Goal: Navigation & Orientation: Find specific page/section

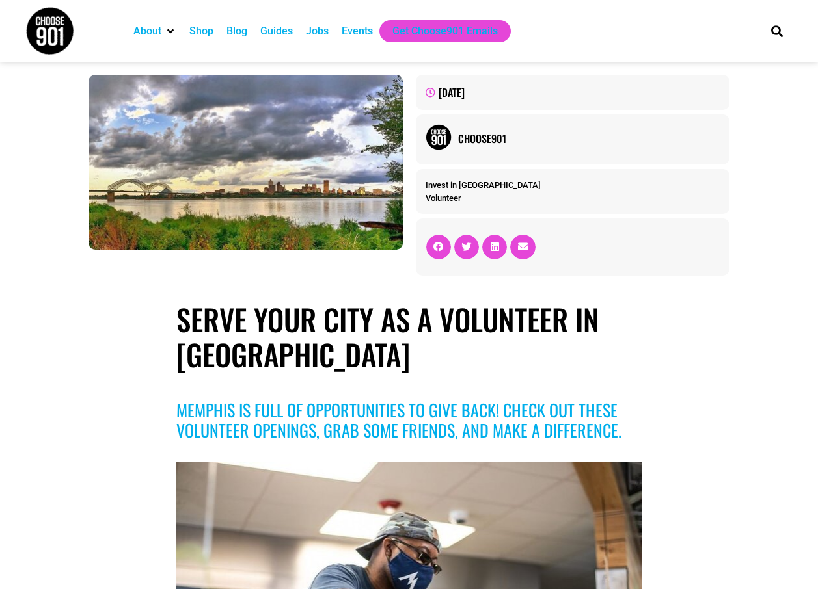
click at [319, 33] on div "Jobs" at bounding box center [317, 31] width 23 height 16
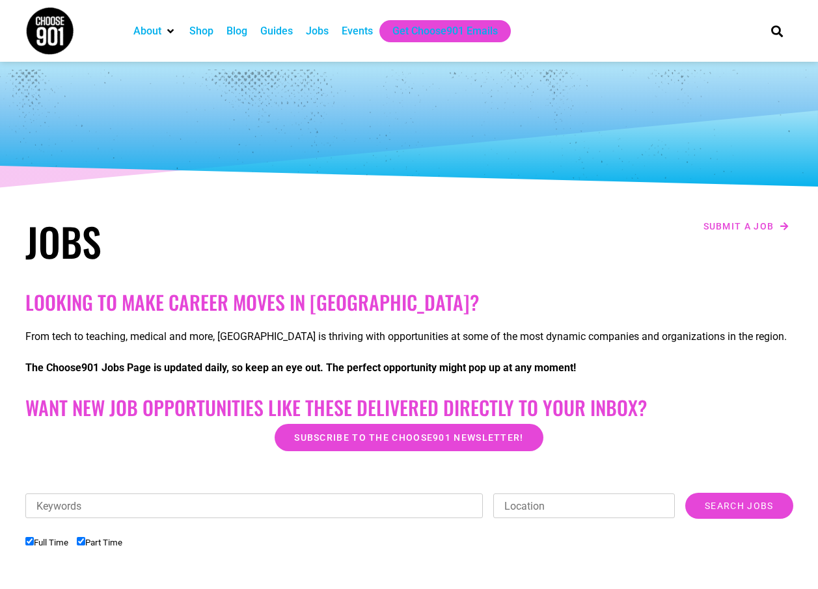
click at [349, 36] on div "Events" at bounding box center [357, 31] width 31 height 16
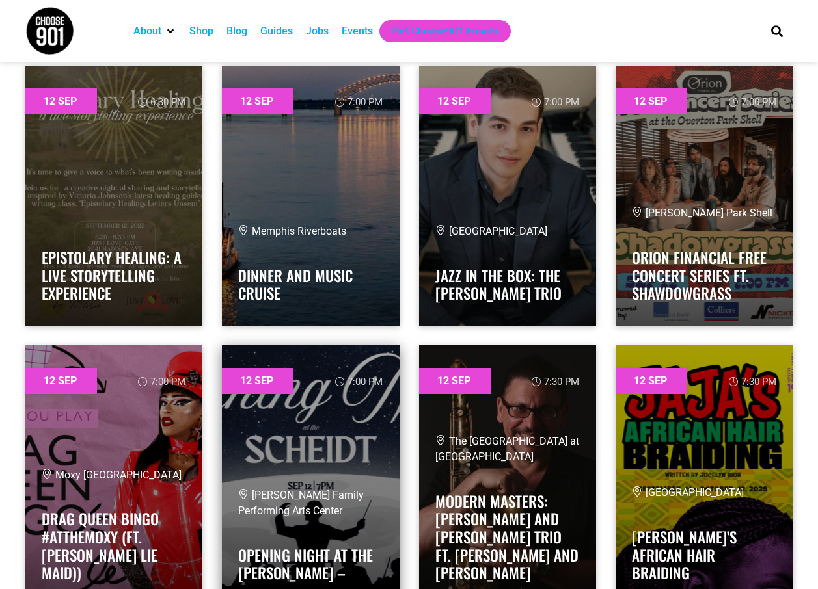
scroll to position [2602, 0]
